Goal: Task Accomplishment & Management: Use online tool/utility

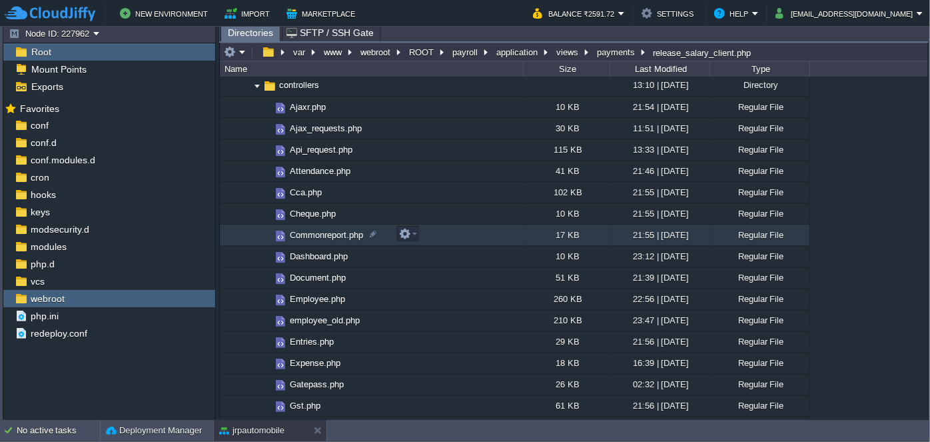
scroll to position [181, 0]
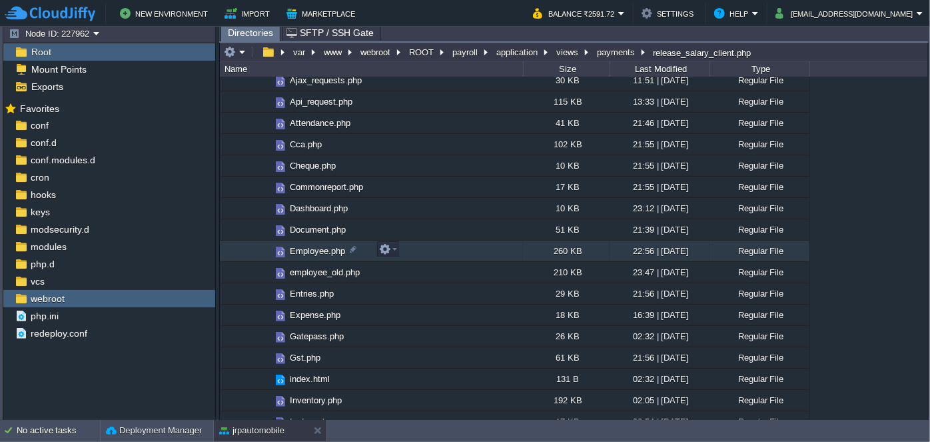
click at [300, 252] on span "Employee.php" at bounding box center [317, 250] width 59 height 11
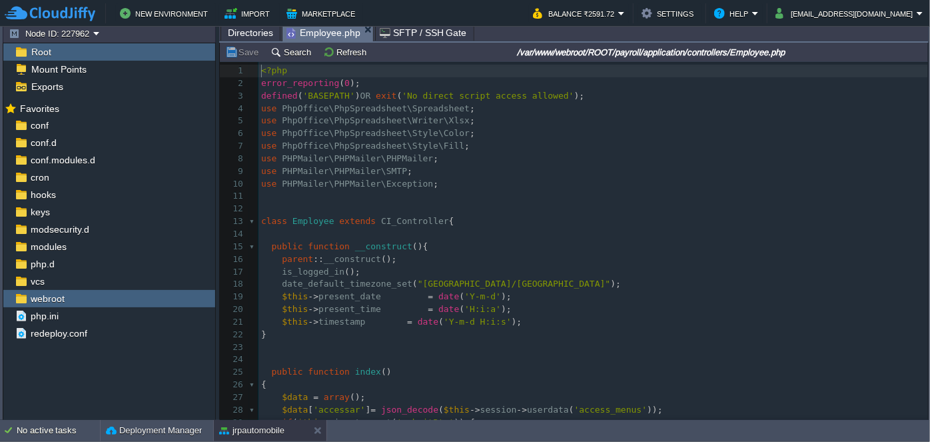
scroll to position [4, 0]
click at [302, 50] on button "Search" at bounding box center [292, 52] width 45 height 12
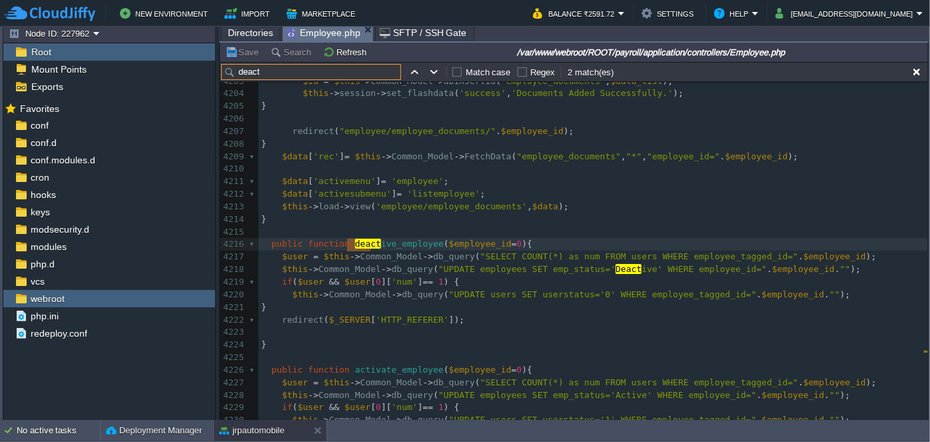
scroll to position [55464, 0]
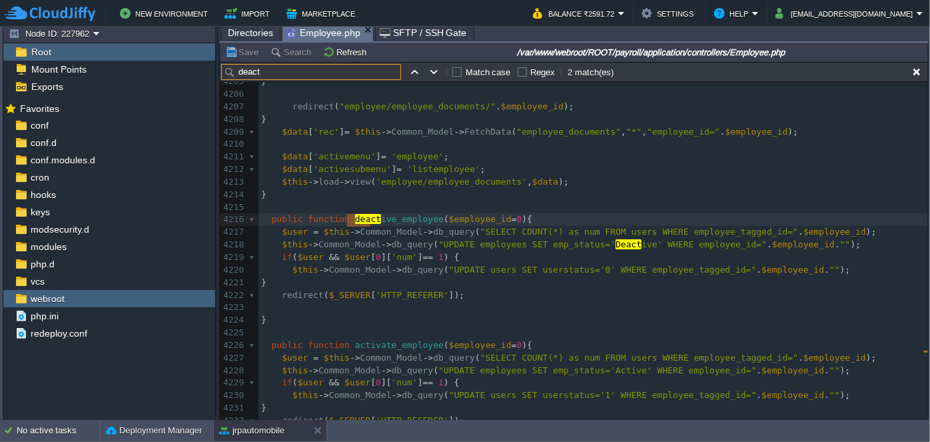
type input "deact"
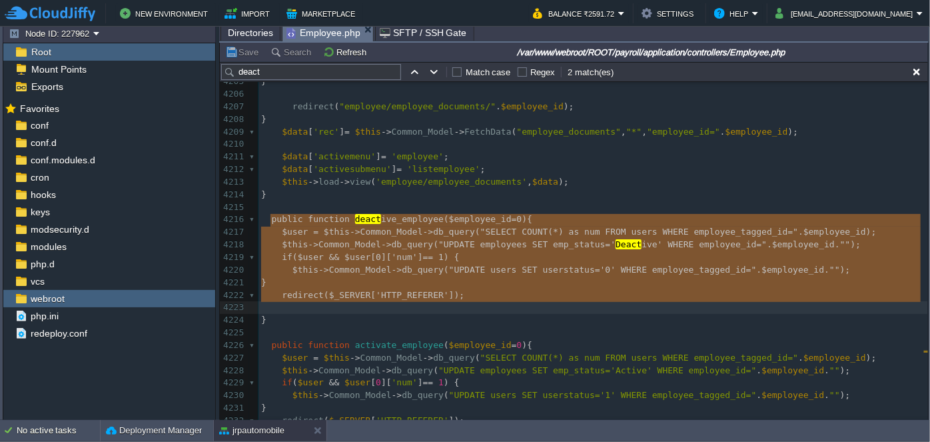
type textarea "public function deactive_employee($employee_id=0){ $user = $this->Common_Model-…"
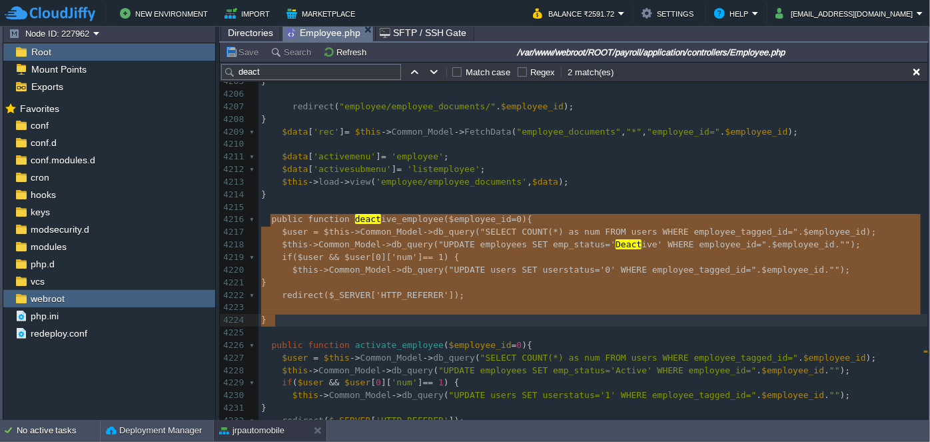
drag, startPoint x: 270, startPoint y: 219, endPoint x: 319, endPoint y: 314, distance: 106.6
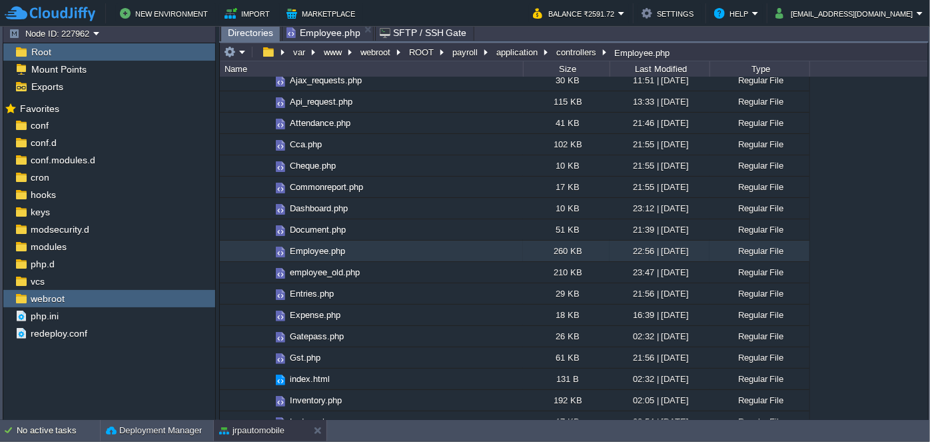
click at [243, 34] on span "Directories" at bounding box center [250, 33] width 45 height 17
click at [321, 33] on span "Employee.php" at bounding box center [323, 33] width 74 height 16
click at [314, 434] on button at bounding box center [320, 430] width 13 height 13
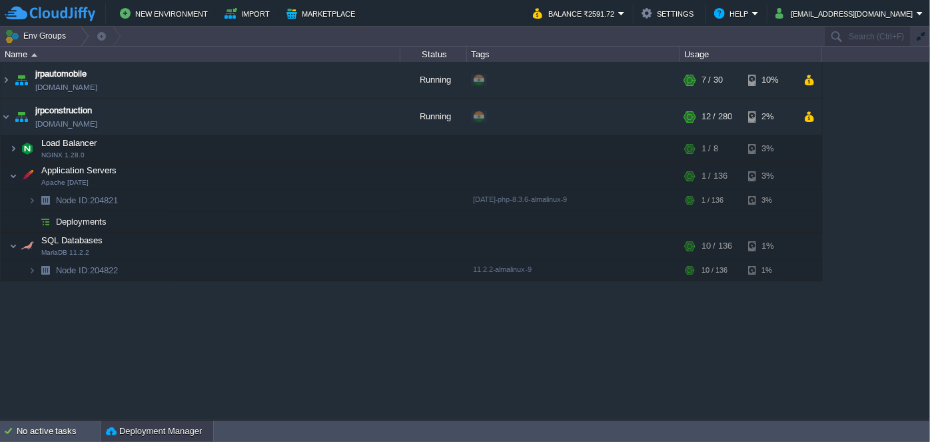
click at [188, 434] on button "Deployment Manager" at bounding box center [154, 430] width 96 height 13
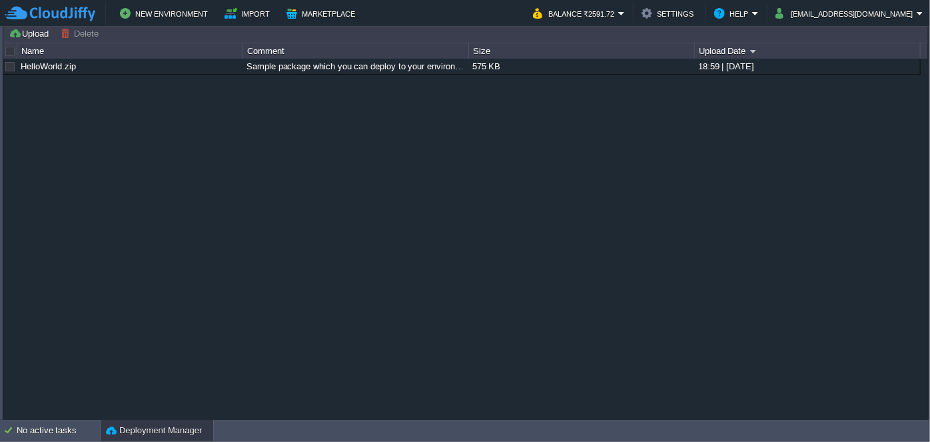
click at [174, 433] on button "Deployment Manager" at bounding box center [154, 430] width 96 height 13
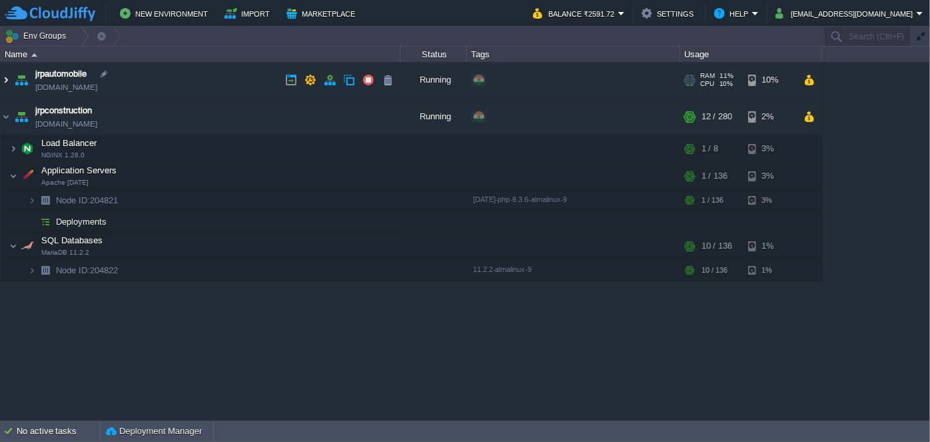
click at [3, 81] on img at bounding box center [6, 80] width 11 height 36
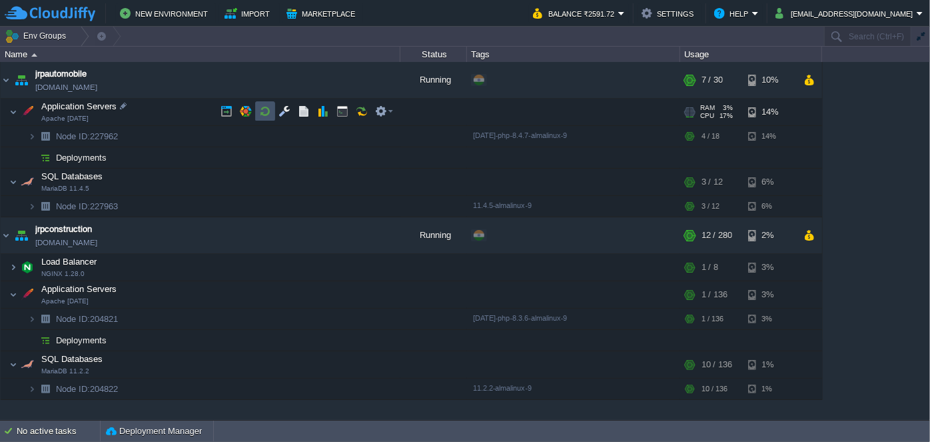
click at [262, 107] on button "button" at bounding box center [265, 111] width 12 height 12
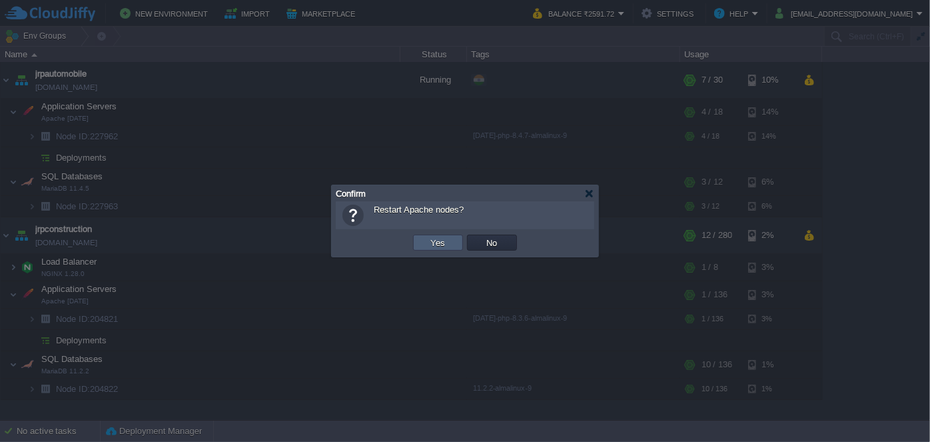
click at [437, 244] on button "Yes" at bounding box center [438, 242] width 23 height 12
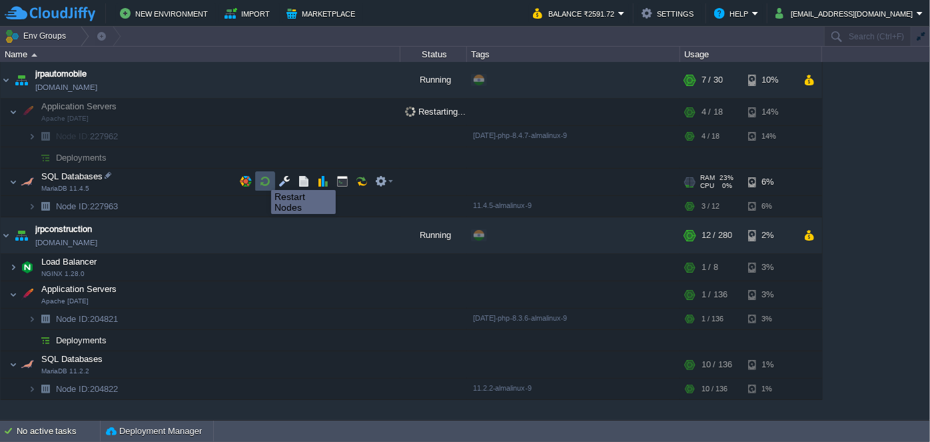
click at [261, 178] on button "button" at bounding box center [265, 181] width 12 height 12
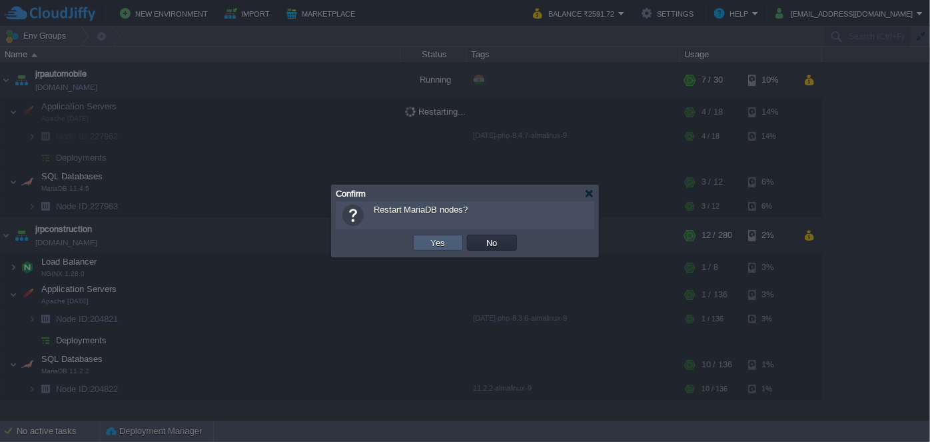
click at [426, 244] on td "Yes" at bounding box center [438, 242] width 50 height 16
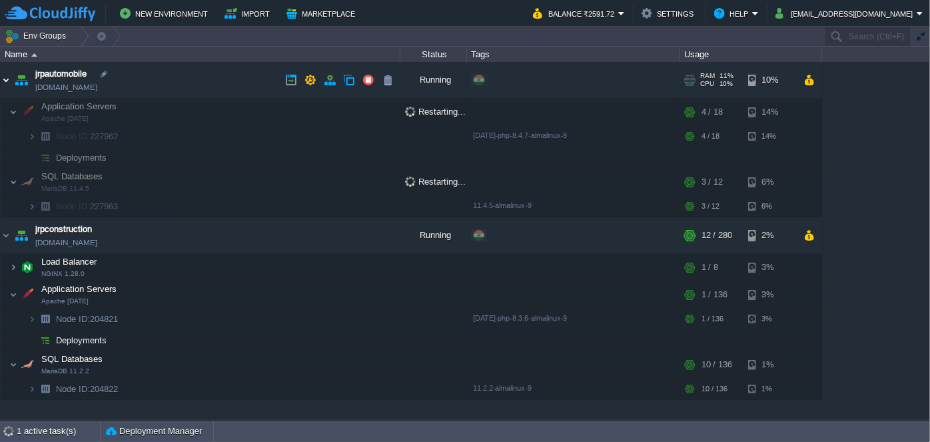
click at [5, 84] on img at bounding box center [6, 80] width 11 height 36
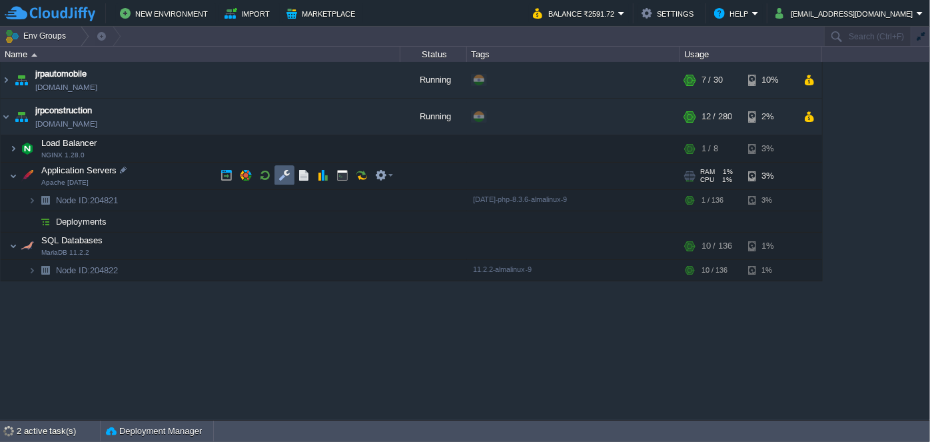
click at [286, 174] on button "button" at bounding box center [284, 175] width 12 height 12
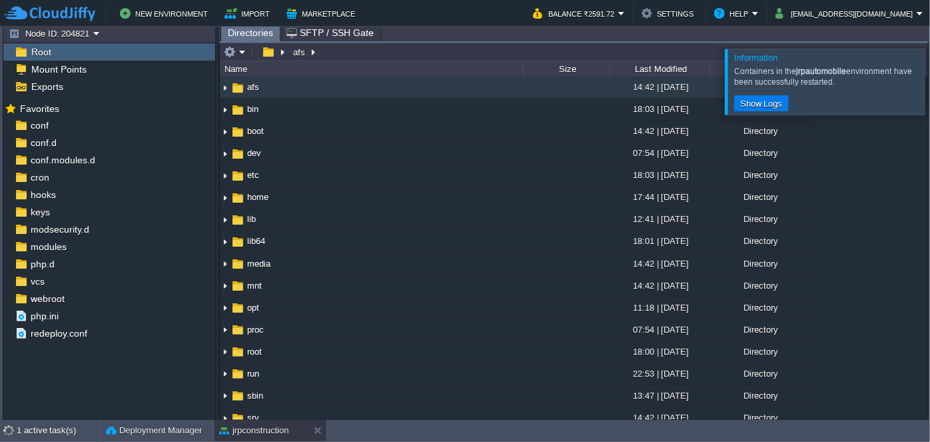
click at [929, 100] on div at bounding box center [946, 81] width 0 height 65
click at [929, 96] on div at bounding box center [946, 81] width 0 height 65
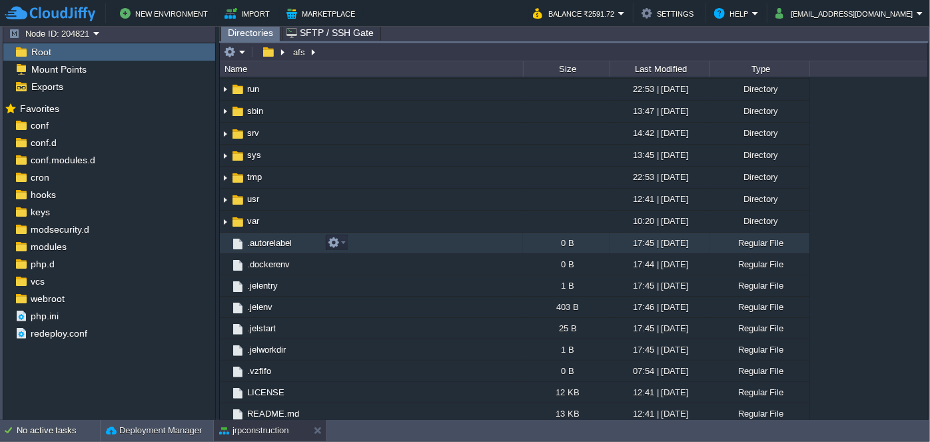
scroll to position [287, 0]
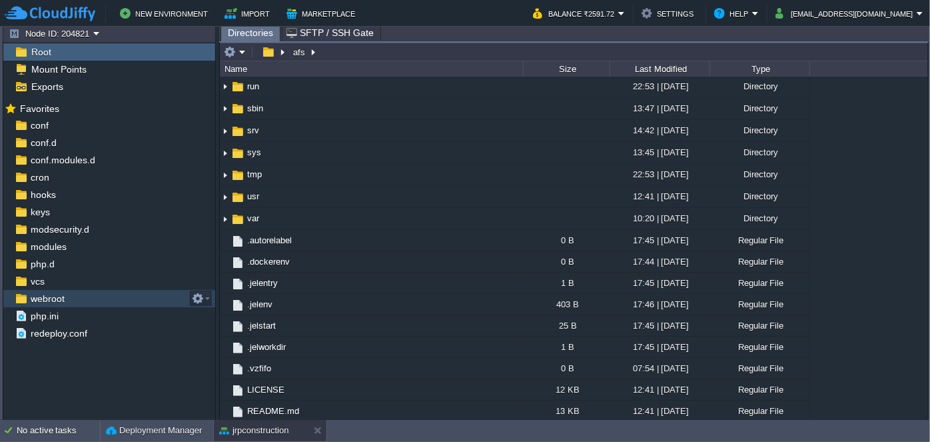
click at [71, 293] on div "webroot" at bounding box center [109, 298] width 212 height 17
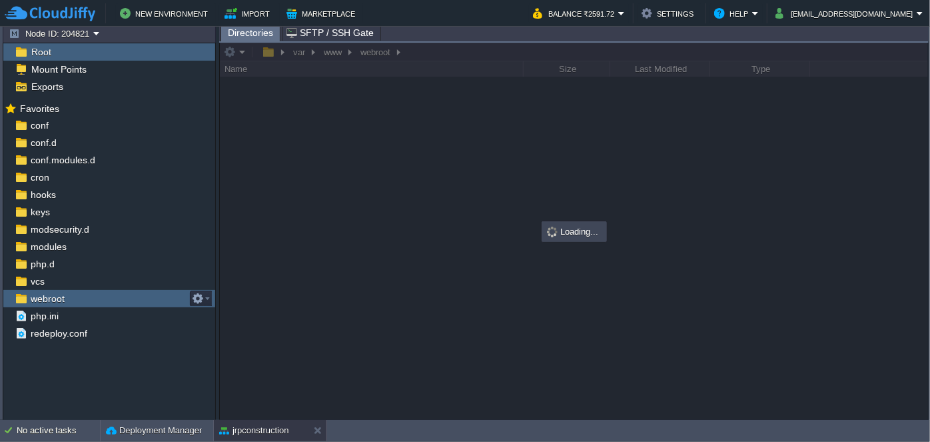
scroll to position [0, 0]
